Goal: Task Accomplishment & Management: Use online tool/utility

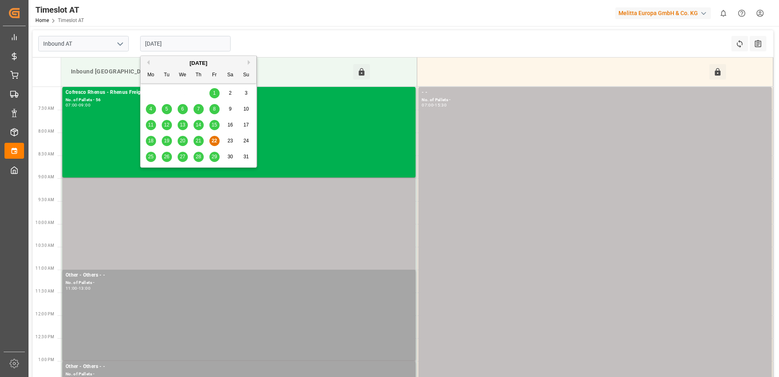
click at [159, 44] on input "[DATE]" at bounding box center [185, 43] width 90 height 15
click at [150, 156] on span "25" at bounding box center [150, 157] width 5 height 6
type input "[DATE]"
